Goal: Task Accomplishment & Management: Use online tool/utility

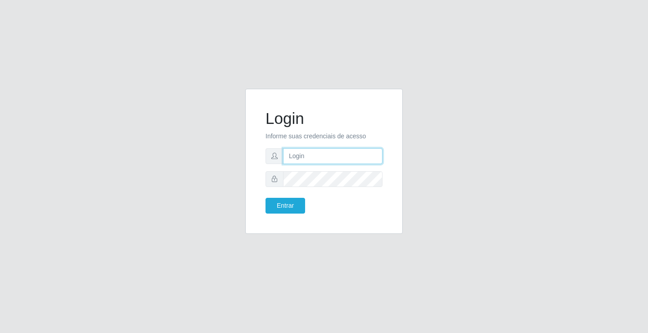
click at [331, 156] on input "text" at bounding box center [332, 156] width 99 height 16
type input "giovanny@ideal"
click at [326, 157] on input "giovanny@ideal" at bounding box center [332, 156] width 99 height 16
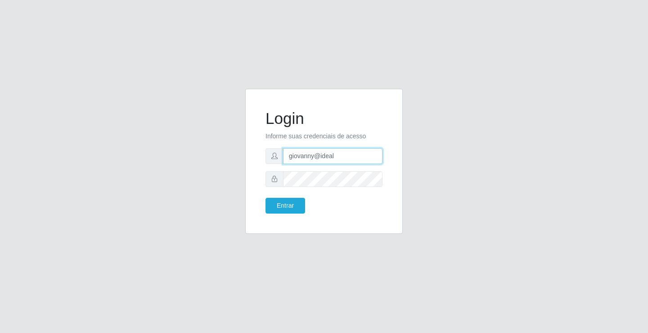
click at [326, 157] on input "giovanny@ideal" at bounding box center [332, 156] width 99 height 16
click at [287, 208] on button "Entrar" at bounding box center [285, 206] width 40 height 16
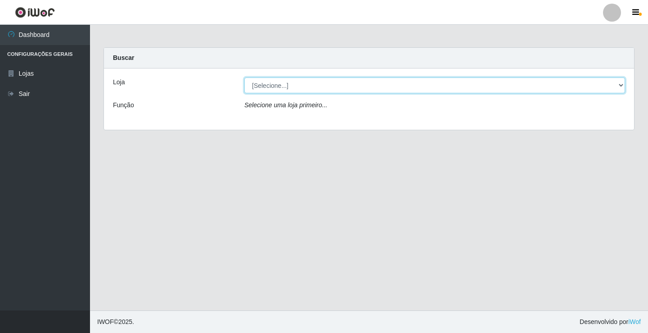
click at [400, 82] on select "[Selecione...] Ideal - Conceição" at bounding box center [434, 85] width 381 height 16
select select "231"
click at [244, 77] on select "[Selecione...] Ideal - Conceição" at bounding box center [434, 85] width 381 height 16
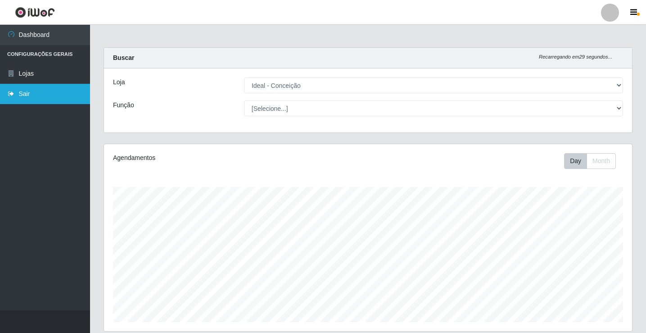
click at [17, 89] on link "Sair" at bounding box center [45, 94] width 90 height 20
